Goal: Task Accomplishment & Management: Complete application form

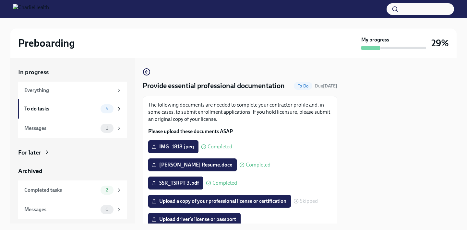
scroll to position [36, 0]
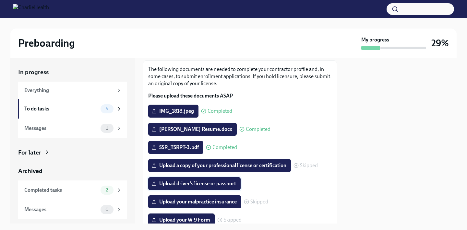
click at [211, 187] on span "Upload driver's license or passport" at bounding box center [194, 184] width 83 height 6
click at [0, 0] on input "Upload driver's license or passport" at bounding box center [0, 0] width 0 height 0
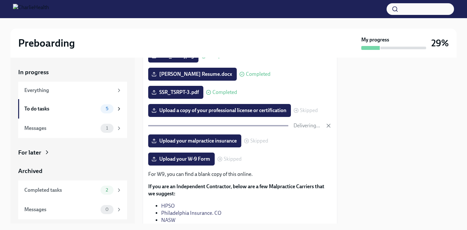
scroll to position [94, 0]
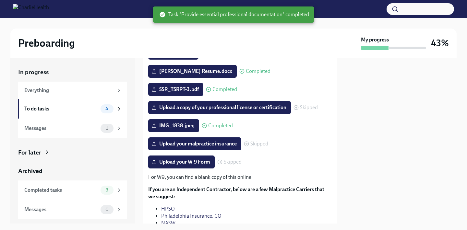
click at [298, 106] on icon at bounding box center [295, 107] width 5 height 5
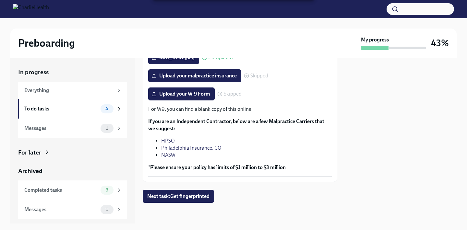
scroll to position [162, 0]
click at [190, 195] on span "Next task : Get fingerprinted" at bounding box center [178, 196] width 62 height 6
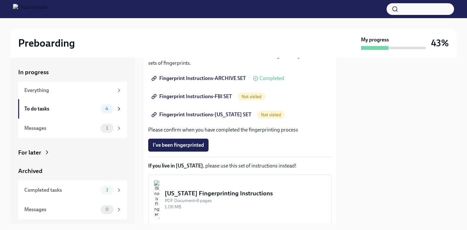
scroll to position [124, 0]
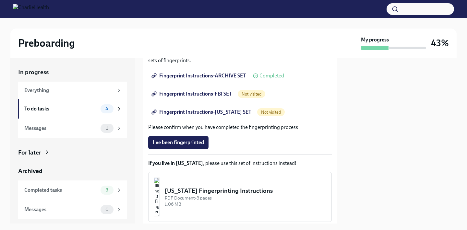
click at [196, 78] on span "Fingerprint Instructions-ARCHIVE SET" at bounding box center [199, 76] width 93 height 6
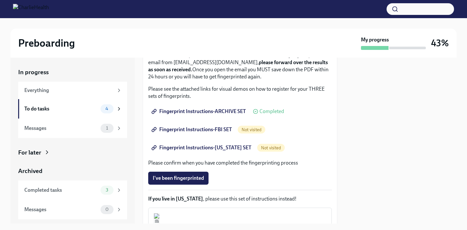
scroll to position [81, 0]
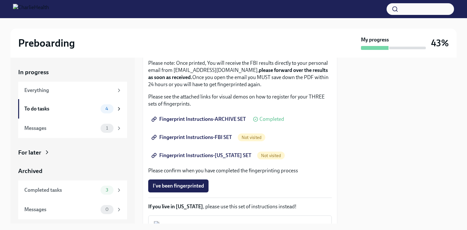
click at [209, 137] on span "Fingerprint Instructions-FBI SET" at bounding box center [192, 137] width 79 height 6
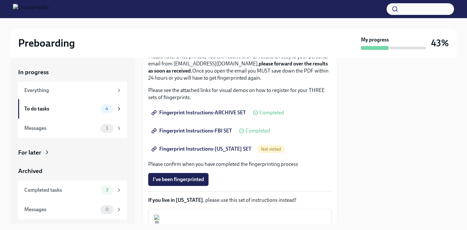
scroll to position [85, 0]
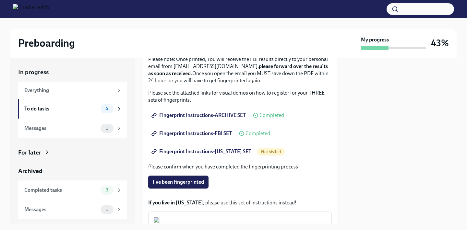
click at [172, 149] on span "Fingerprint Instructions-[US_STATE] SET" at bounding box center [202, 151] width 99 height 6
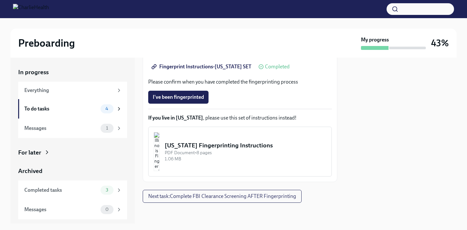
scroll to position [170, 0]
click at [54, 109] on div "To do tasks" at bounding box center [61, 108] width 74 height 7
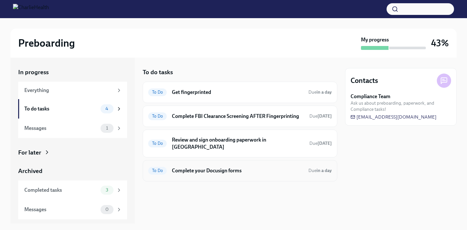
click at [223, 167] on h6 "Complete your Docusign forms" at bounding box center [237, 170] width 131 height 7
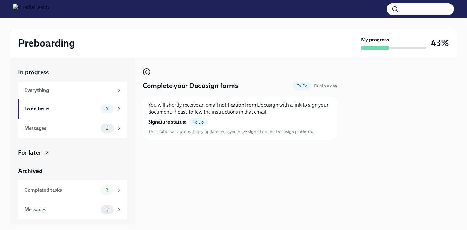
click at [143, 71] on icon "button" at bounding box center [147, 72] width 8 height 8
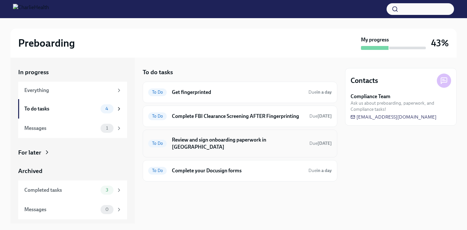
click at [250, 138] on h6 "Review and sign onboarding paperwork in [GEOGRAPHIC_DATA]" at bounding box center [238, 143] width 132 height 14
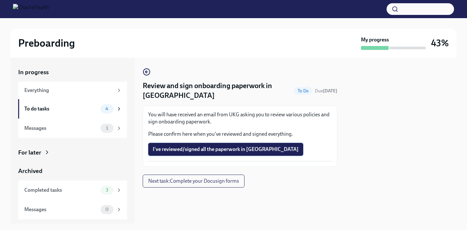
click at [226, 148] on span "I've reviewed/signed all the paperwork in [GEOGRAPHIC_DATA]" at bounding box center [226, 149] width 146 height 6
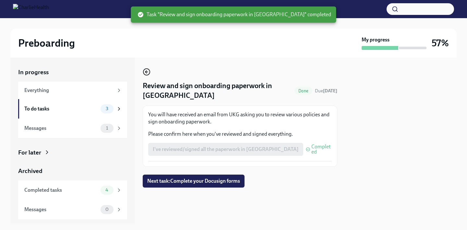
click at [148, 73] on icon "button" at bounding box center [147, 72] width 8 height 8
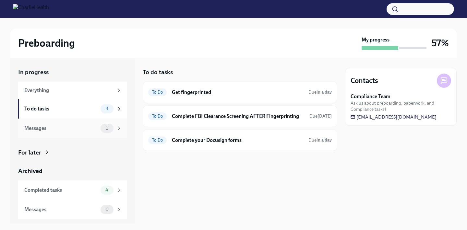
click at [43, 129] on div "Messages" at bounding box center [61, 128] width 74 height 7
